Goal: Information Seeking & Learning: Compare options

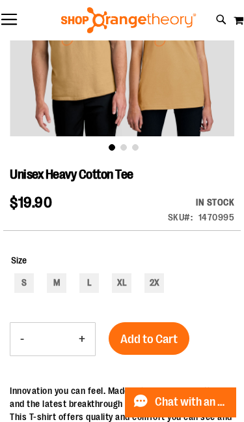
scroll to position [181, 0]
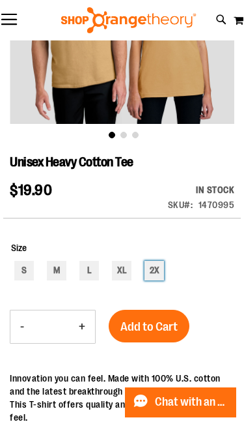
click at [158, 269] on div "2X" at bounding box center [155, 271] width 20 height 20
type input "***"
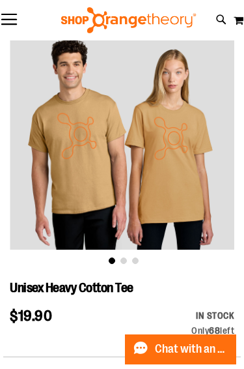
scroll to position [0, 0]
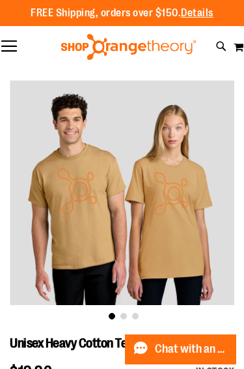
click at [15, 49] on button "Toggle Nav" at bounding box center [9, 46] width 18 height 13
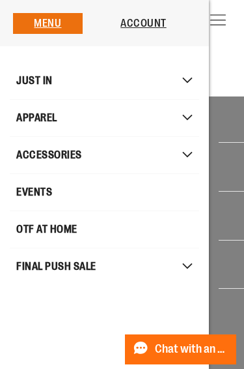
click at [190, 78] on span "Mobile menu" at bounding box center [196, 81] width 13 height 7
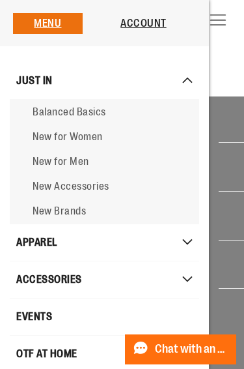
click at [73, 160] on span "New for Men" at bounding box center [61, 162] width 57 height 12
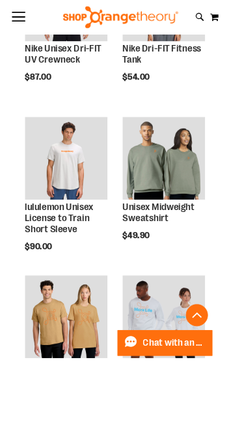
scroll to position [661, 0]
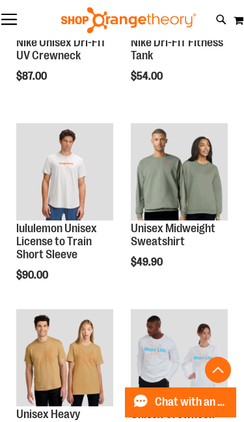
click at [176, 246] on link "Unisex Midweight Sweatshirt" at bounding box center [173, 235] width 85 height 26
click at [179, 242] on link "Unisex Midweight Sweatshirt" at bounding box center [173, 235] width 85 height 26
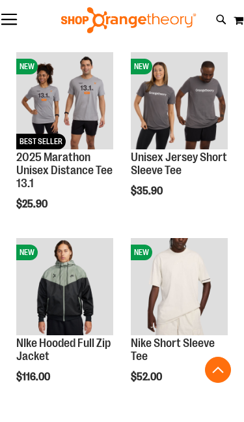
scroll to position [1854, 0]
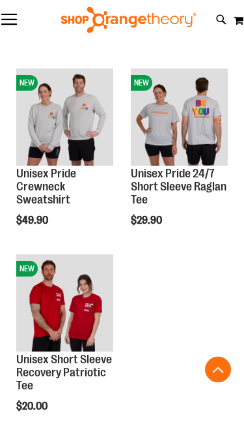
scroll to position [2209, 0]
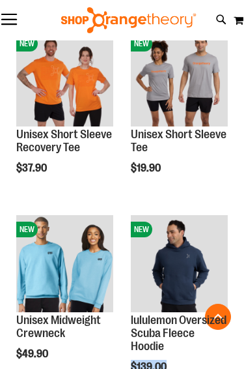
scroll to position [1126, 0]
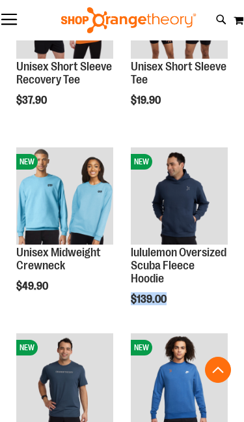
scroll to position [1196, 0]
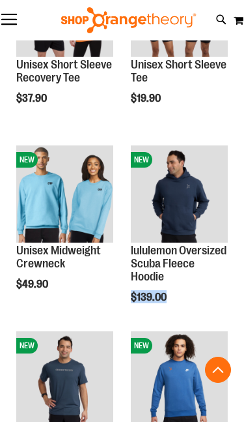
click at [77, 265] on h2 "Unisex Midweight Crewneck" at bounding box center [64, 257] width 97 height 26
click at [76, 220] on img "product" at bounding box center [64, 193] width 97 height 97
click at [47, 250] on link "Unisex Midweight Crewneck" at bounding box center [58, 257] width 85 height 26
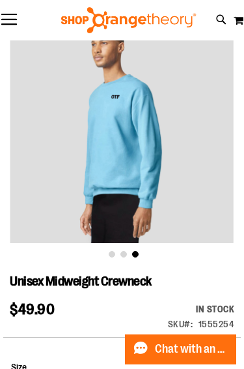
scroll to position [43, 0]
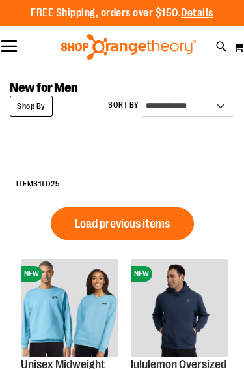
click at [192, 168] on div "**********" at bounding box center [122, 184] width 225 height 33
click at [139, 233] on button "Load previous items" at bounding box center [122, 223] width 143 height 33
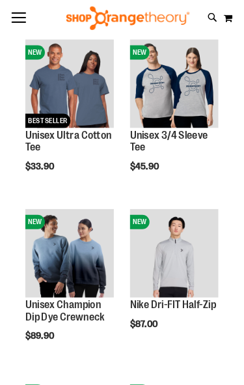
scroll to position [207, 0]
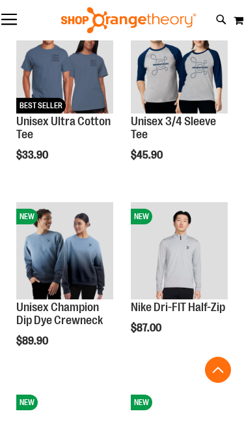
click at [80, 318] on link "Unisex Champion Dip Dye Crewneck" at bounding box center [59, 314] width 87 height 26
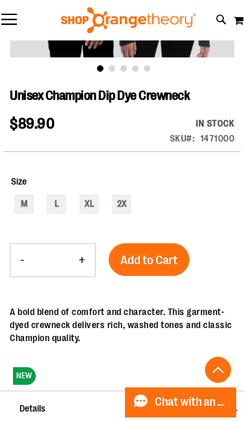
scroll to position [249, 0]
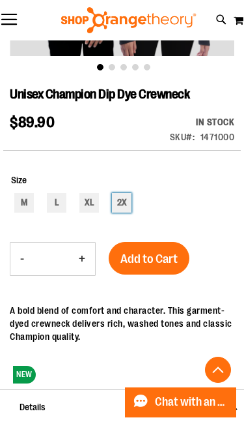
click at [123, 207] on div "2X" at bounding box center [122, 203] width 20 height 20
type input "***"
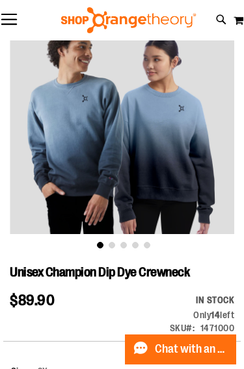
scroll to position [0, 0]
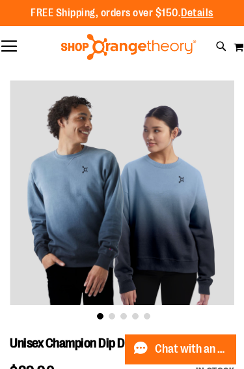
click at [11, 50] on button "Toggle Nav" at bounding box center [9, 46] width 18 height 13
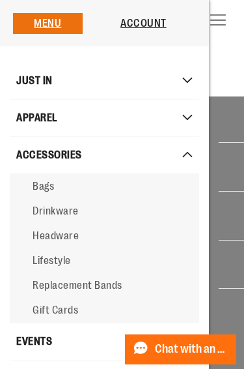
click at [63, 266] on span "Lifestyle" at bounding box center [52, 261] width 38 height 12
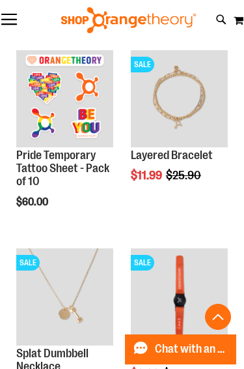
scroll to position [572, 0]
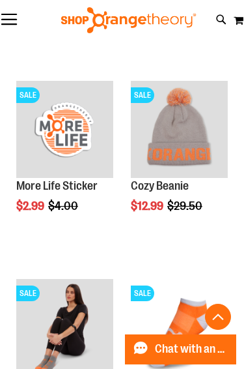
scroll to position [1134, 0]
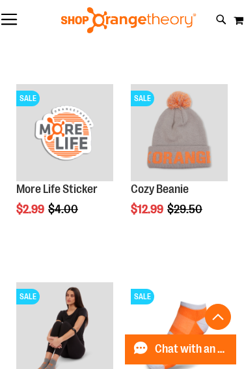
click at [16, 18] on button "Toggle Nav" at bounding box center [9, 20] width 18 height 13
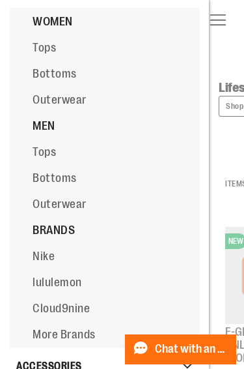
scroll to position [129, 0]
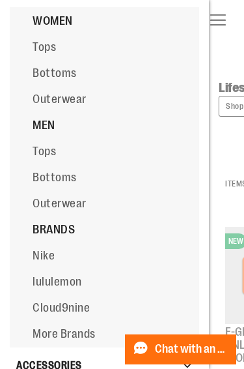
click at [66, 184] on span "Bottoms" at bounding box center [55, 177] width 44 height 13
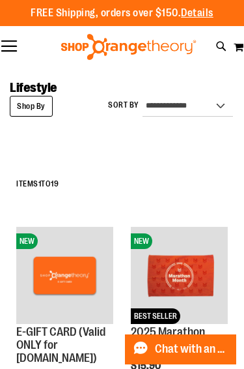
click at [13, 42] on button "Toggle Nav" at bounding box center [9, 46] width 18 height 13
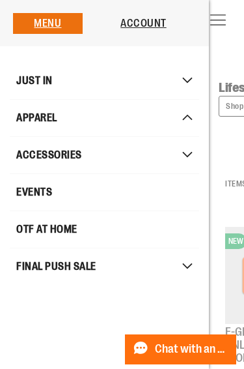
click at [190, 117] on span "Mobile menu" at bounding box center [195, 118] width 13 height 7
click at [190, 18] on div "Menu JUST IN JUST IN All JUST IN Balanced Basics New for Women New for Men New …" at bounding box center [104, 150] width 209 height 301
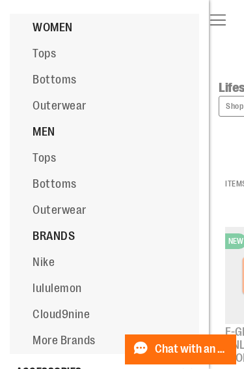
scroll to position [119, 0]
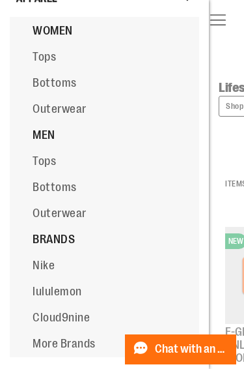
click at [52, 168] on span "Tops" at bounding box center [44, 160] width 23 height 13
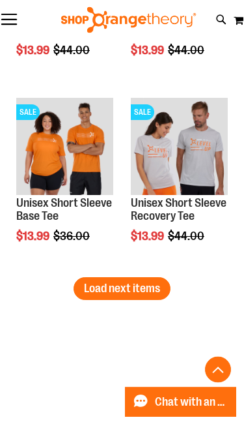
scroll to position [3287, 0]
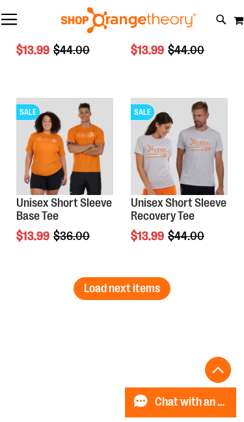
click at [139, 289] on span "Load next items" at bounding box center [122, 288] width 76 height 13
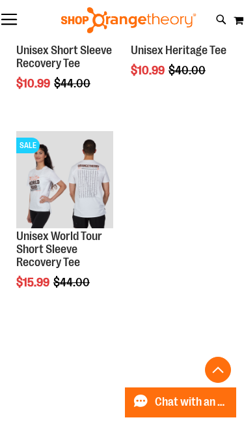
scroll to position [4000, 0]
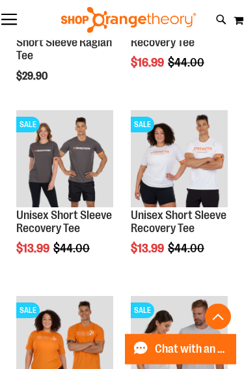
scroll to position [3045, 0]
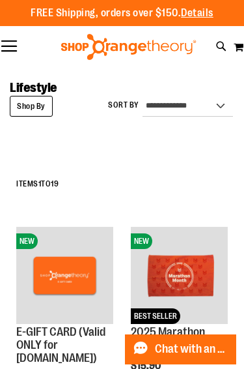
click at [18, 38] on div at bounding box center [129, 47] width 244 height 26
click at [16, 48] on button "Toggle Nav" at bounding box center [9, 46] width 18 height 13
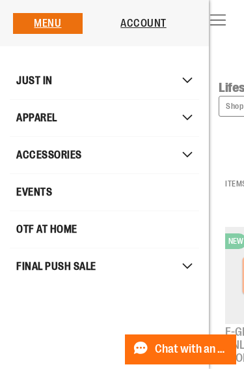
click at [193, 120] on span "Mobile menu" at bounding box center [196, 118] width 13 height 7
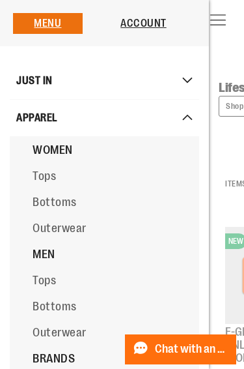
click at [49, 174] on span "Tops" at bounding box center [44, 175] width 23 height 13
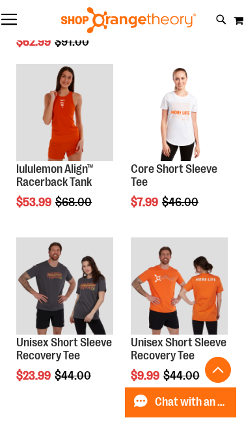
scroll to position [1555, 0]
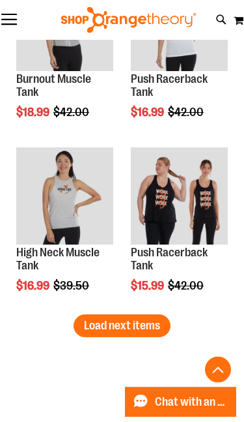
scroll to position [3027, 0]
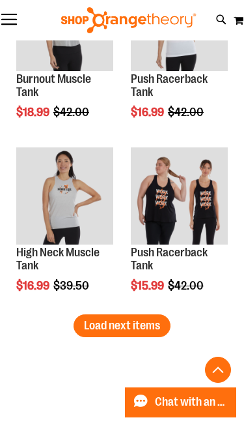
click at [150, 324] on span "Load next items" at bounding box center [122, 325] width 76 height 13
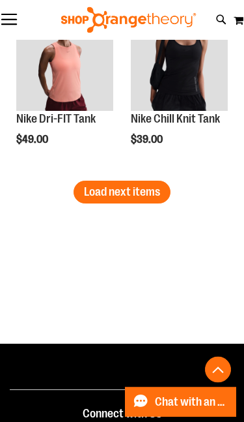
scroll to position [4201, 0]
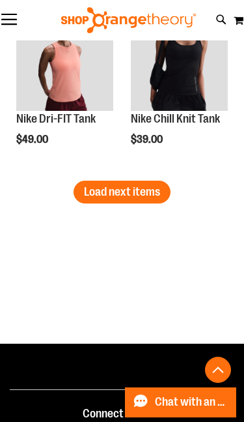
click at [161, 195] on button "Load next items" at bounding box center [122, 192] width 97 height 23
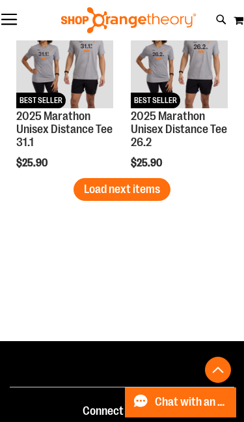
scroll to position [5263, 0]
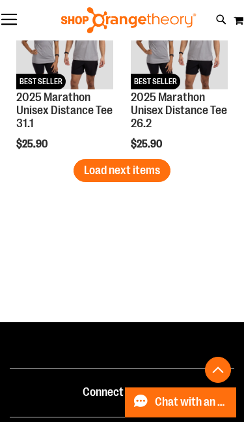
click at [132, 176] on span "Load next items" at bounding box center [122, 170] width 76 height 13
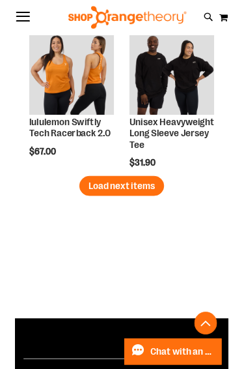
scroll to position [6253, 0]
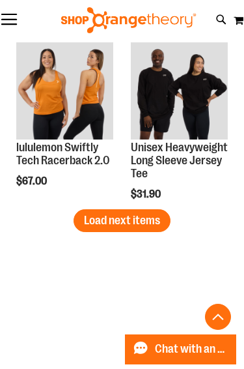
click at [135, 227] on span "Load next items" at bounding box center [122, 220] width 76 height 13
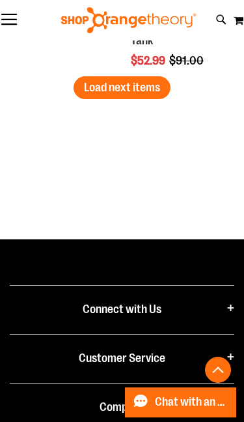
scroll to position [7440, 0]
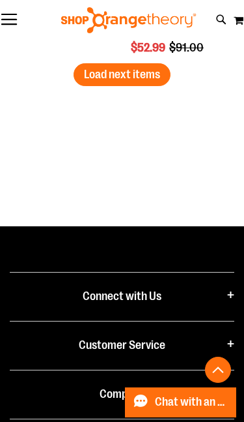
click at [143, 73] on span "Load next items" at bounding box center [122, 74] width 76 height 13
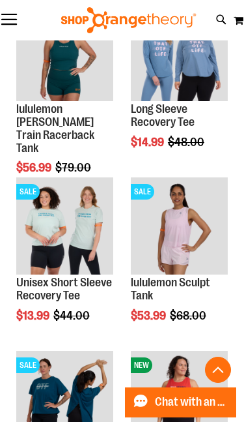
scroll to position [7505, 0]
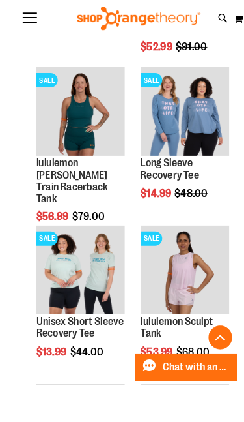
scroll to position [7472, 0]
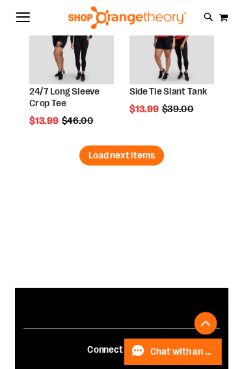
scroll to position [8357, 0]
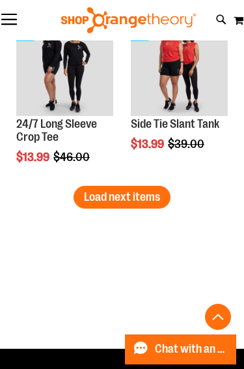
click at [143, 203] on span "Load next items" at bounding box center [122, 196] width 76 height 13
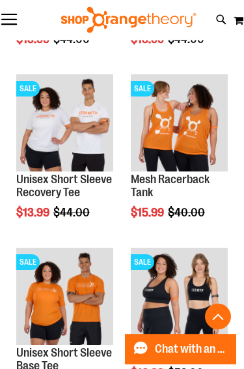
scroll to position [8741, 0]
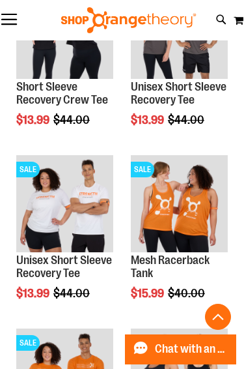
click at [16, 25] on button "Toggle Nav" at bounding box center [9, 20] width 18 height 13
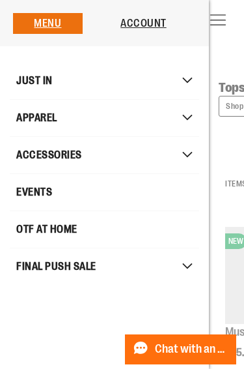
click at [193, 83] on span "Mobile menu" at bounding box center [196, 81] width 13 height 7
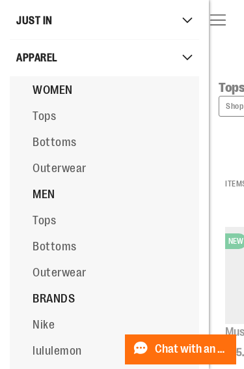
click at [74, 170] on span "Outerwear" at bounding box center [60, 168] width 54 height 13
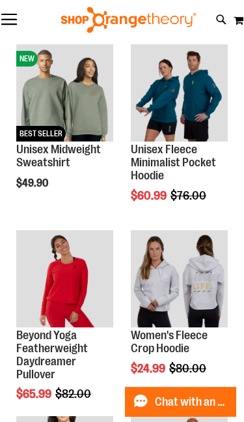
scroll to position [183, 0]
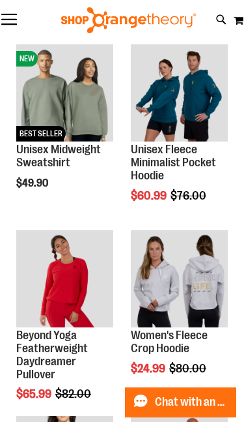
click at [199, 169] on link "Unisex Fleece Minimalist Pocket Hoodie" at bounding box center [173, 162] width 85 height 39
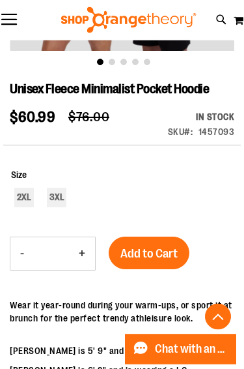
scroll to position [254, 0]
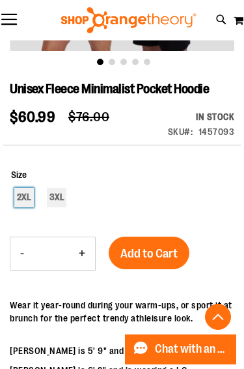
click at [22, 196] on div "2XL" at bounding box center [24, 198] width 20 height 20
type input "***"
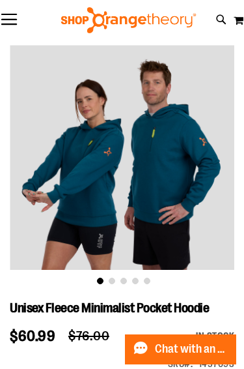
scroll to position [0, 0]
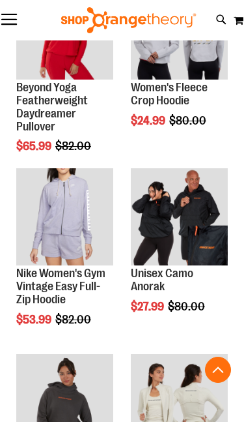
scroll to position [432, 0]
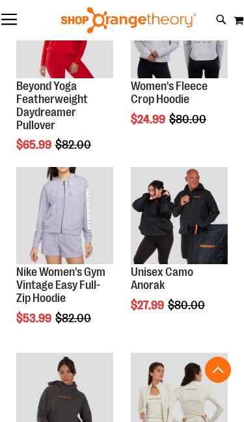
click at [90, 290] on link "Nike Women's Gym Vintage Easy Full-Zip Hoodie" at bounding box center [60, 284] width 89 height 39
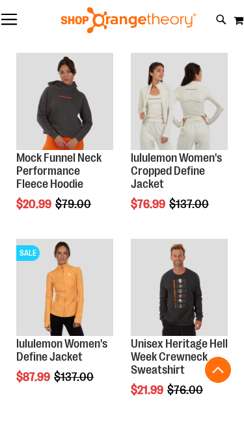
scroll to position [752, 0]
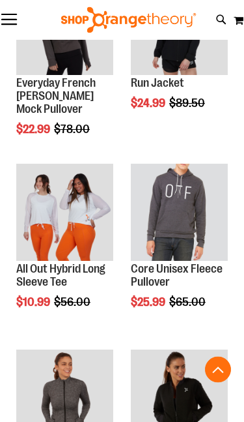
scroll to position [1549, 0]
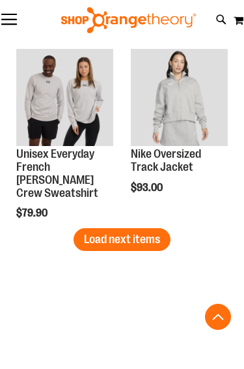
scroll to position [3331, 0]
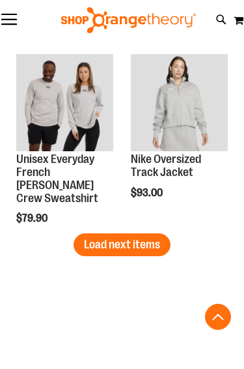
click at [138, 246] on span "Load next items" at bounding box center [122, 244] width 76 height 13
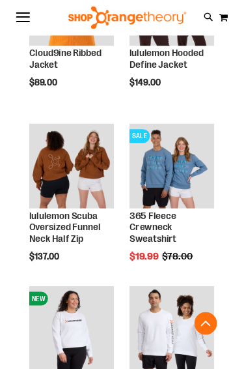
scroll to position [4173, 0]
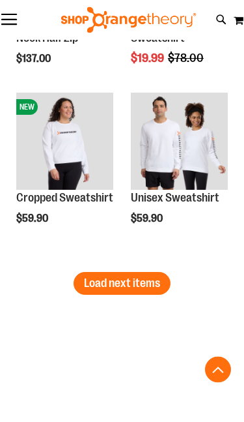
click at [147, 291] on button "Load next items" at bounding box center [122, 283] width 97 height 23
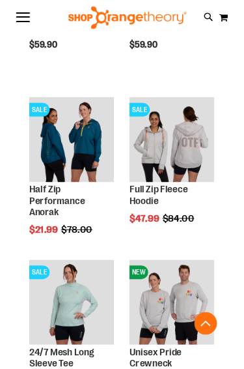
scroll to position [4574, 0]
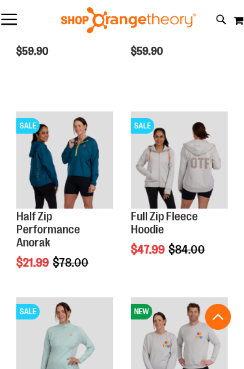
click at [66, 219] on link "Half Zip Performance Anorak" at bounding box center [48, 229] width 64 height 39
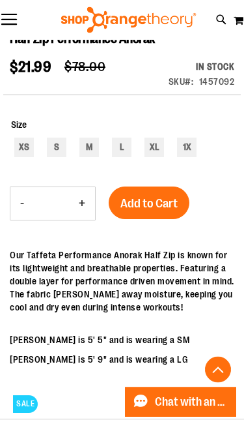
scroll to position [306, 0]
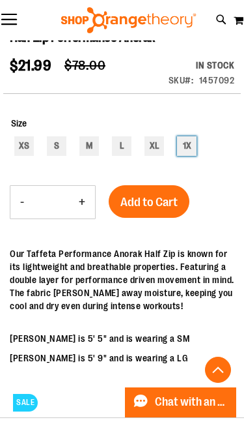
click at [184, 147] on div "1X" at bounding box center [187, 146] width 20 height 20
type input "***"
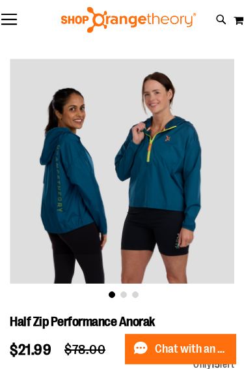
scroll to position [16, 0]
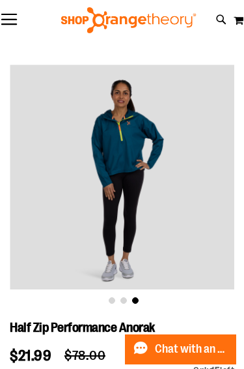
click at [214, 194] on img "carousel" at bounding box center [122, 177] width 225 height 225
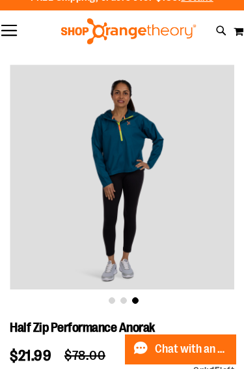
click at [220, 11] on div "Toggle Nav Search Popular Suggestions Advanced Search" at bounding box center [122, 31] width 244 height 40
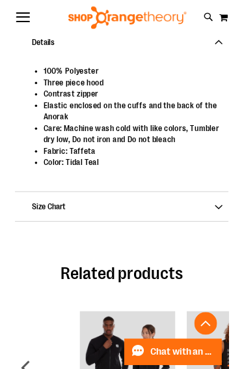
scroll to position [706, 0]
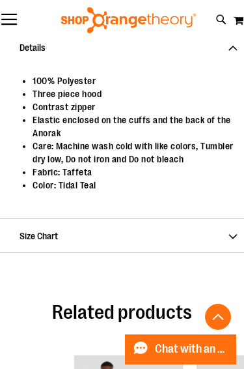
click at [237, 235] on span "Size Chart" at bounding box center [122, 235] width 244 height 34
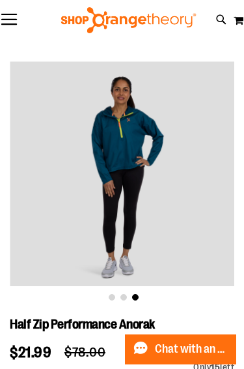
scroll to position [0, 0]
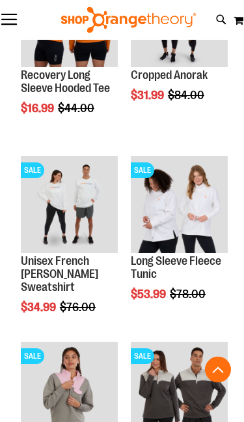
scroll to position [715, 0]
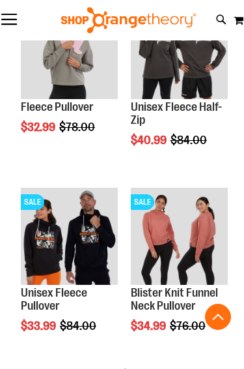
scroll to position [995, 0]
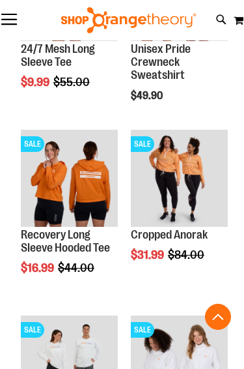
scroll to position [499, 0]
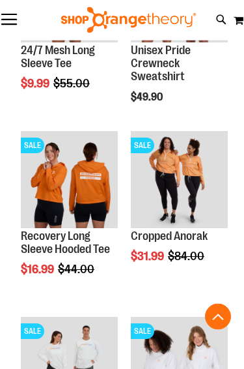
click at [196, 235] on link "Cropped Anorak" at bounding box center [169, 236] width 77 height 13
click at [184, 230] on link "Cropped Anorak" at bounding box center [169, 236] width 77 height 13
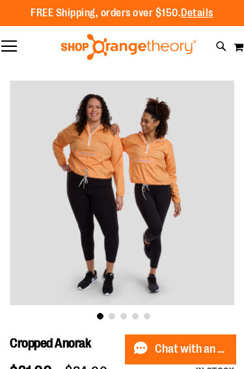
click at [10, 41] on button "Toggle Nav" at bounding box center [9, 46] width 18 height 13
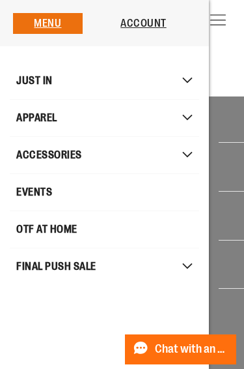
click at [209, 27] on button "Toggle Nav" at bounding box center [218, 20] width 18 height 13
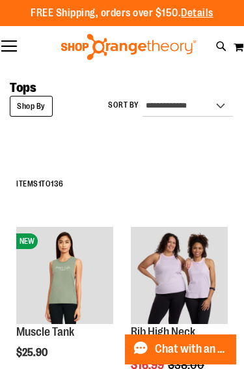
click at [20, 44] on div at bounding box center [129, 47] width 244 height 26
click at [5, 52] on button "Toggle Nav" at bounding box center [9, 46] width 18 height 13
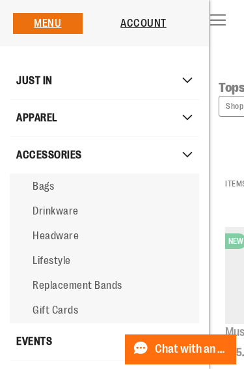
click at [49, 193] on link "Bags" at bounding box center [105, 186] width 190 height 25
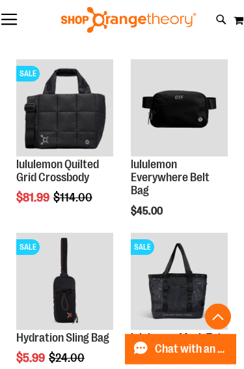
scroll to position [837, 0]
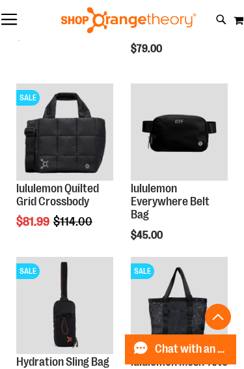
click at [12, 25] on button "Toggle Nav" at bounding box center [9, 20] width 18 height 13
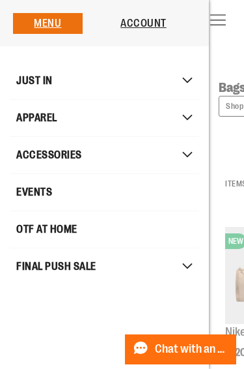
click at [194, 156] on span "Mobile menu" at bounding box center [196, 155] width 13 height 7
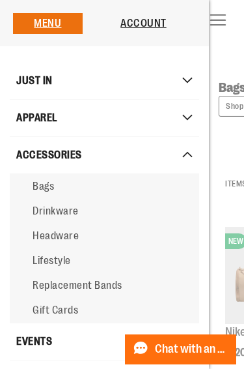
click at [54, 212] on span "Drinkware" at bounding box center [56, 211] width 46 height 12
